Goal: Task Accomplishment & Management: Use online tool/utility

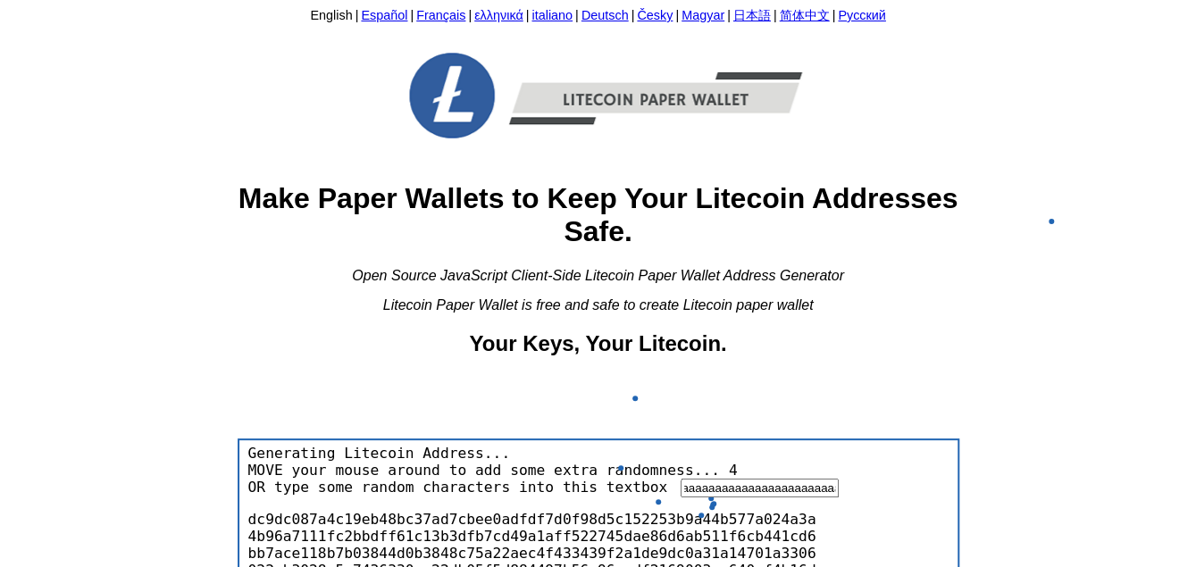
type input "aaaaaaaaaaaaaaaaaaaaaaaaaaaaaaaaaaaaaaaaaaaaaaaaaaaaaaaaaaaaaaaaaaaaaaaaaaaaaaa…"
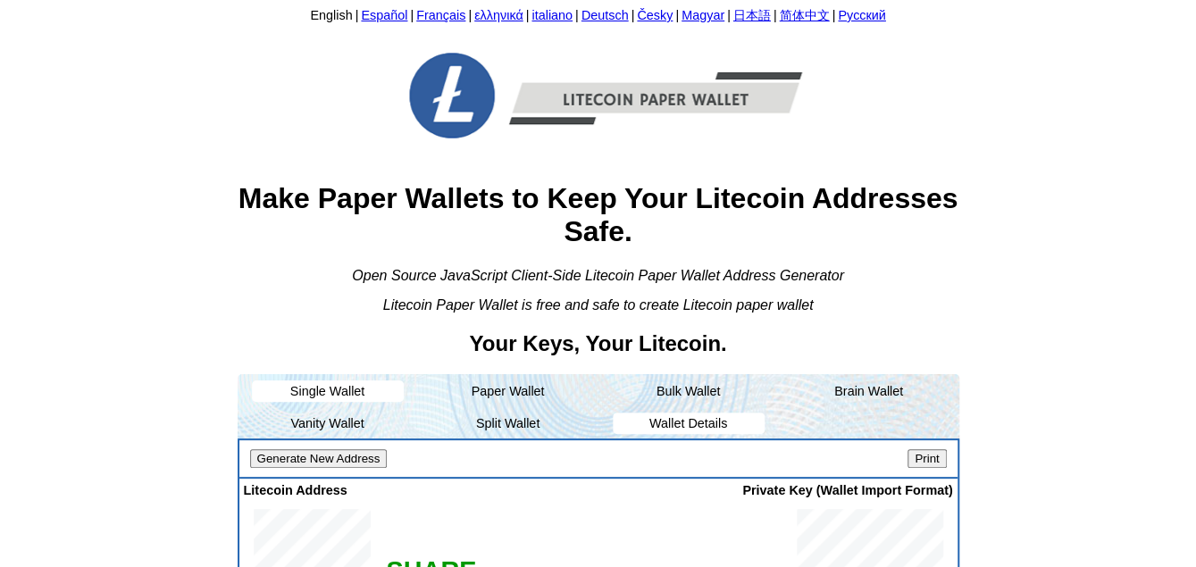
click at [715, 422] on li "Wallet Details" at bounding box center [689, 423] width 152 height 21
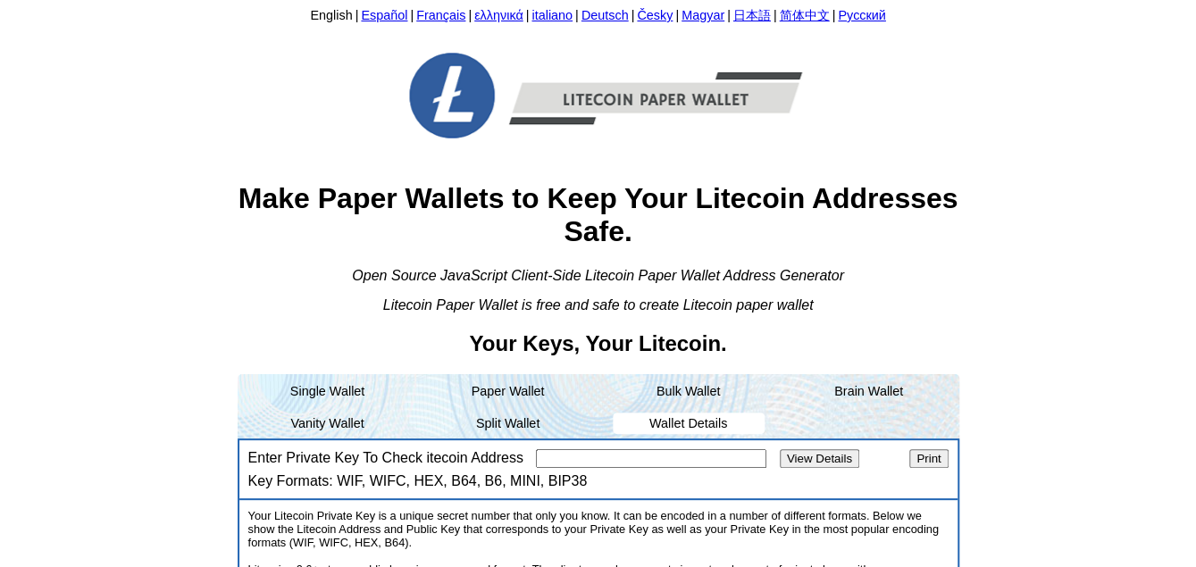
paste input "6vsbGimLKEyNBmeeb1GUPxFXQ1UGd3VVaefoVmhYF9S8W6XhFBe"
type input "6vsbGimLKEyNBmeeb1GUPxFXQ1UGd3VVaefoVmhYF9S8W6XhFBe"
click at [829, 452] on input "View Details" at bounding box center [819, 458] width 79 height 19
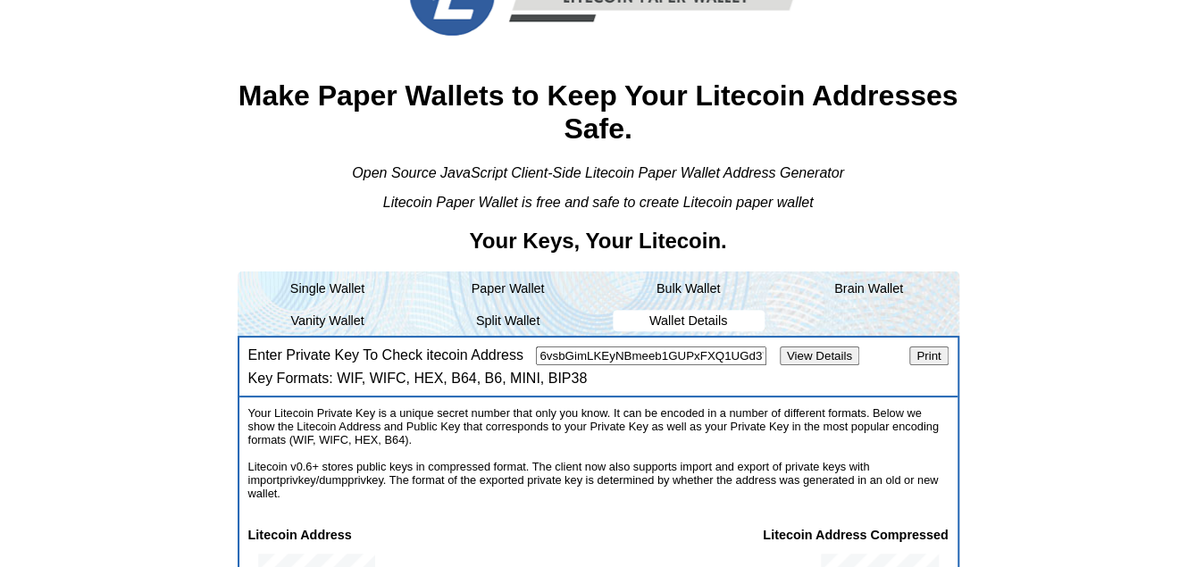
scroll to position [268, 0]
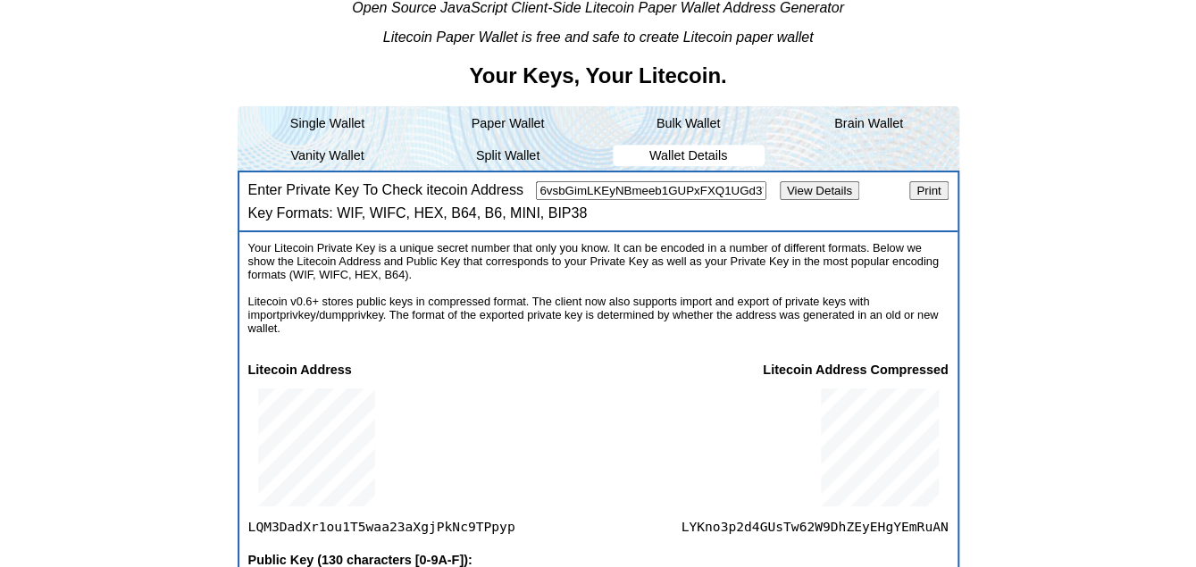
click at [394, 525] on span "LQM3DadXr1ou1T5waa23aXgjPkNc9TPpyp" at bounding box center [381, 455] width 267 height 157
copy span "LQM3DadXr1ou1T5waa23aXgjPkNc9TPpyp"
